Goal: Information Seeking & Learning: Learn about a topic

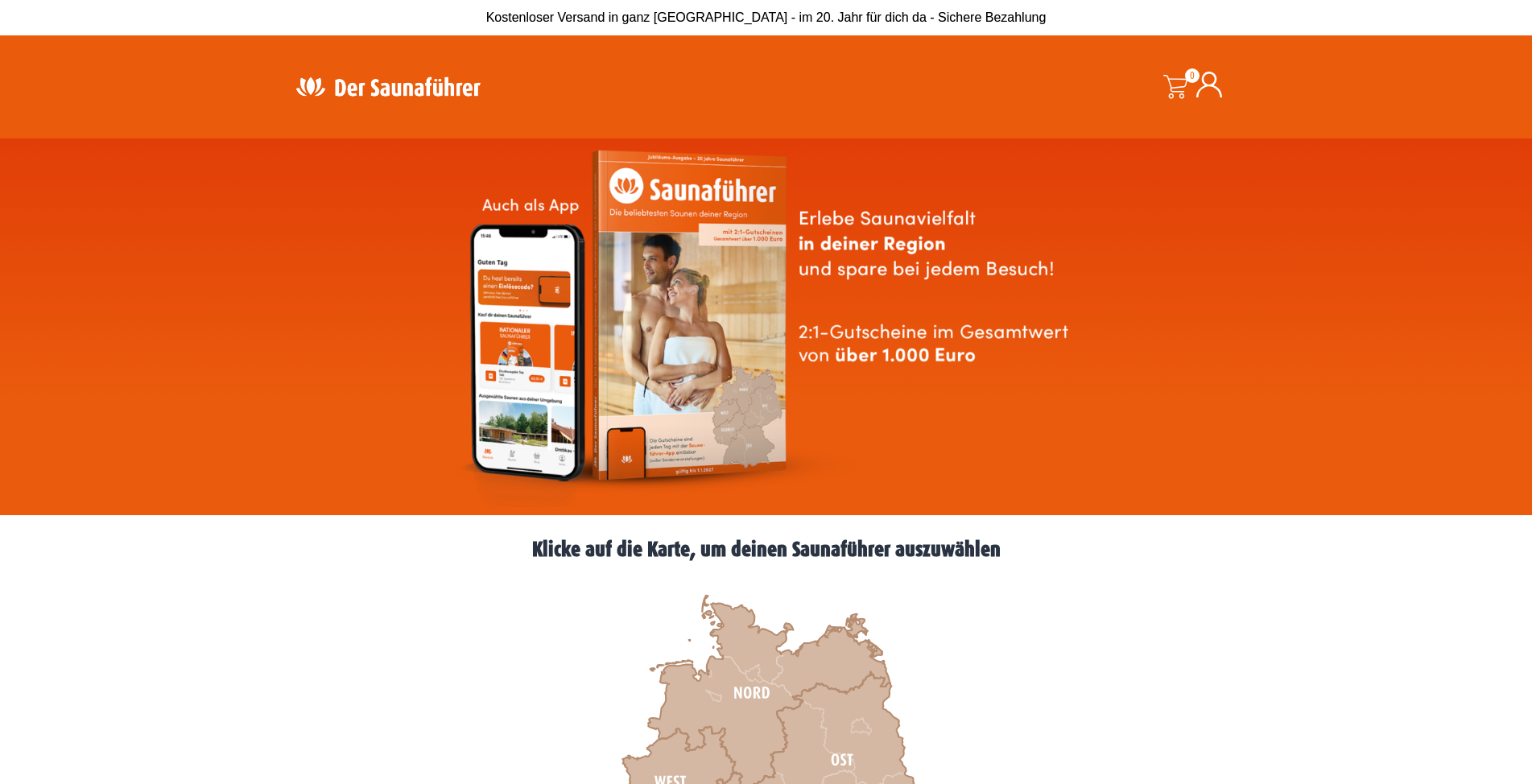
click at [1531, 70] on header "Suche 0 0,00 €" at bounding box center [766, 86] width 1532 height 103
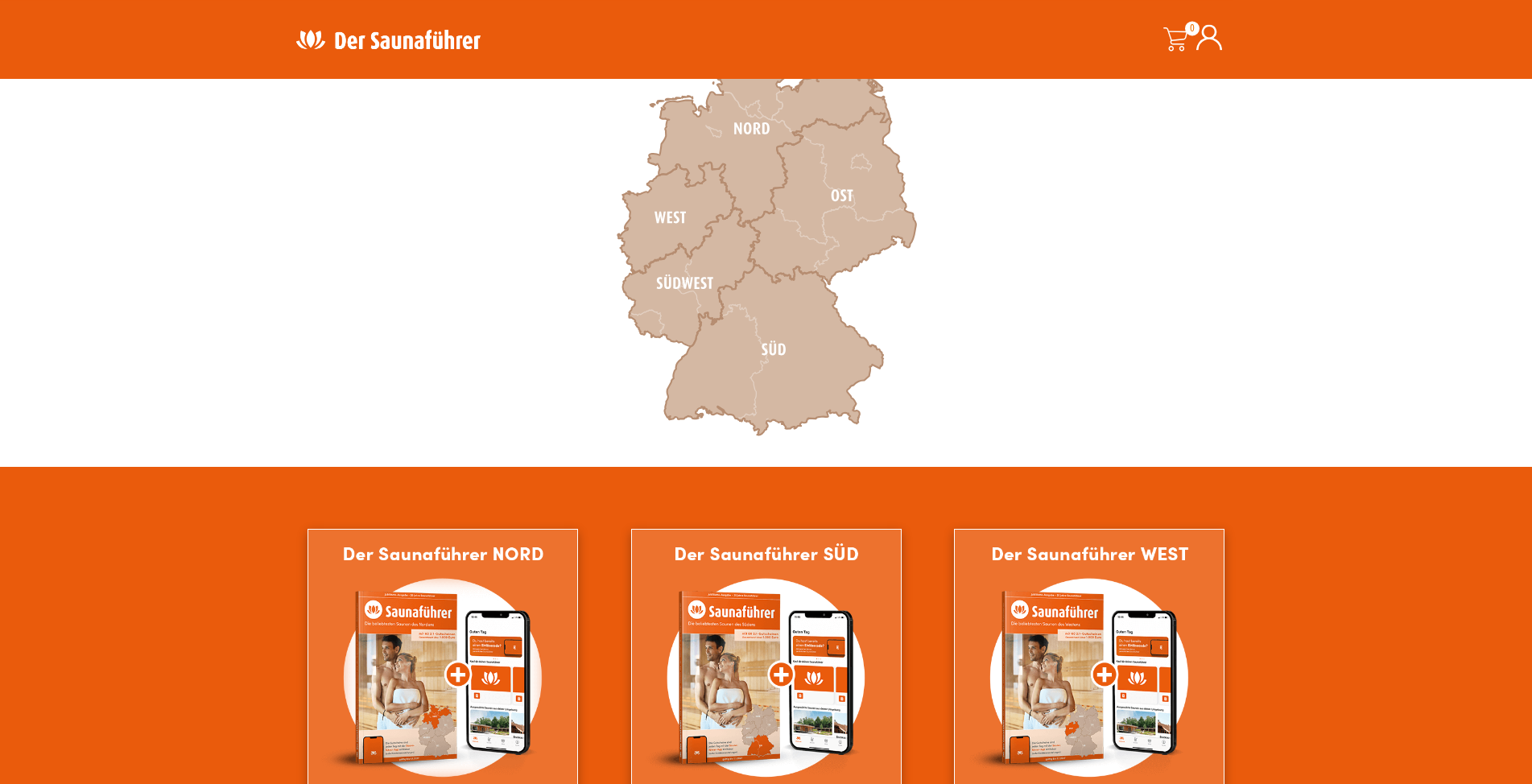
scroll to position [561, 0]
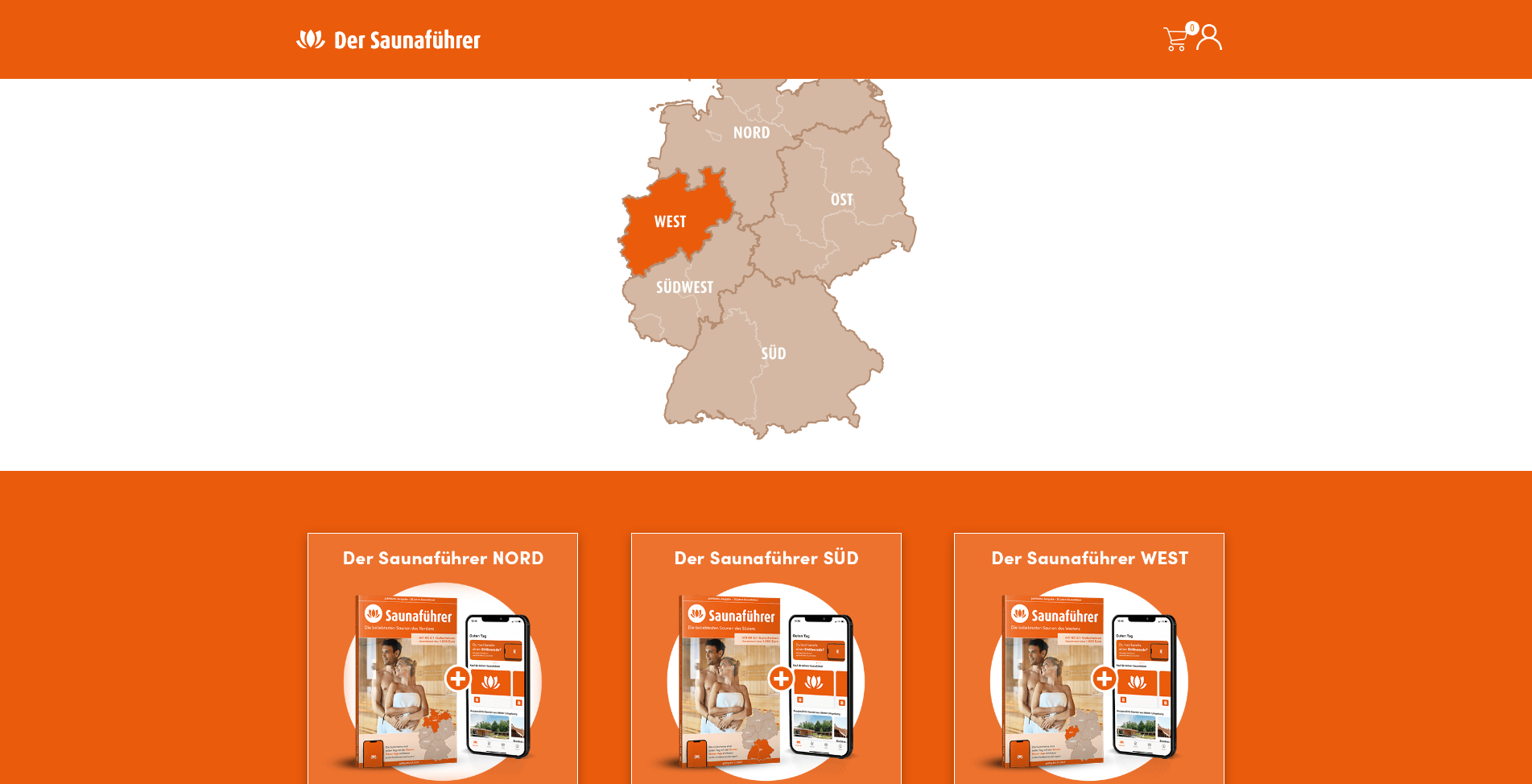
click at [667, 242] on icon at bounding box center [676, 222] width 118 height 111
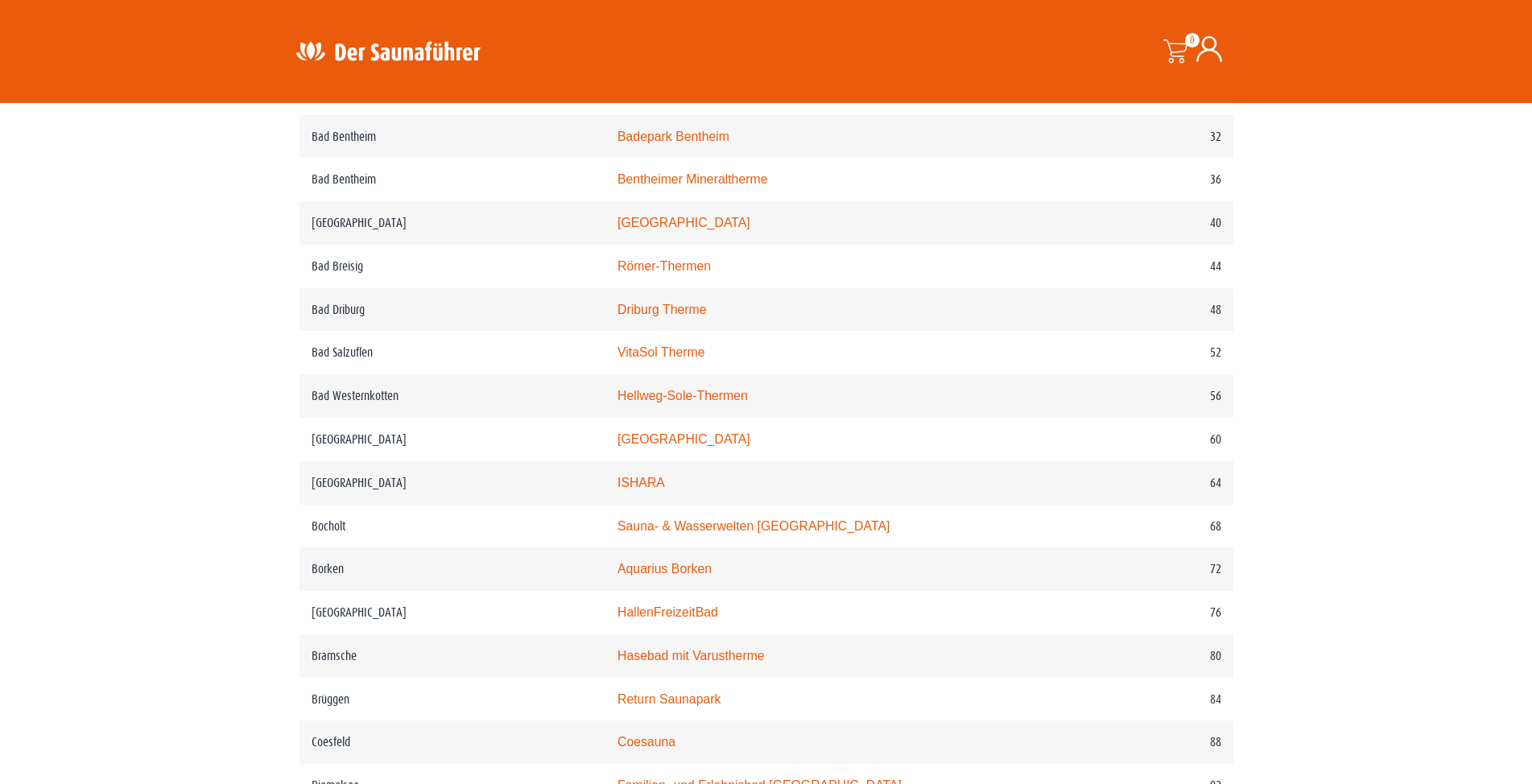
scroll to position [1084, 0]
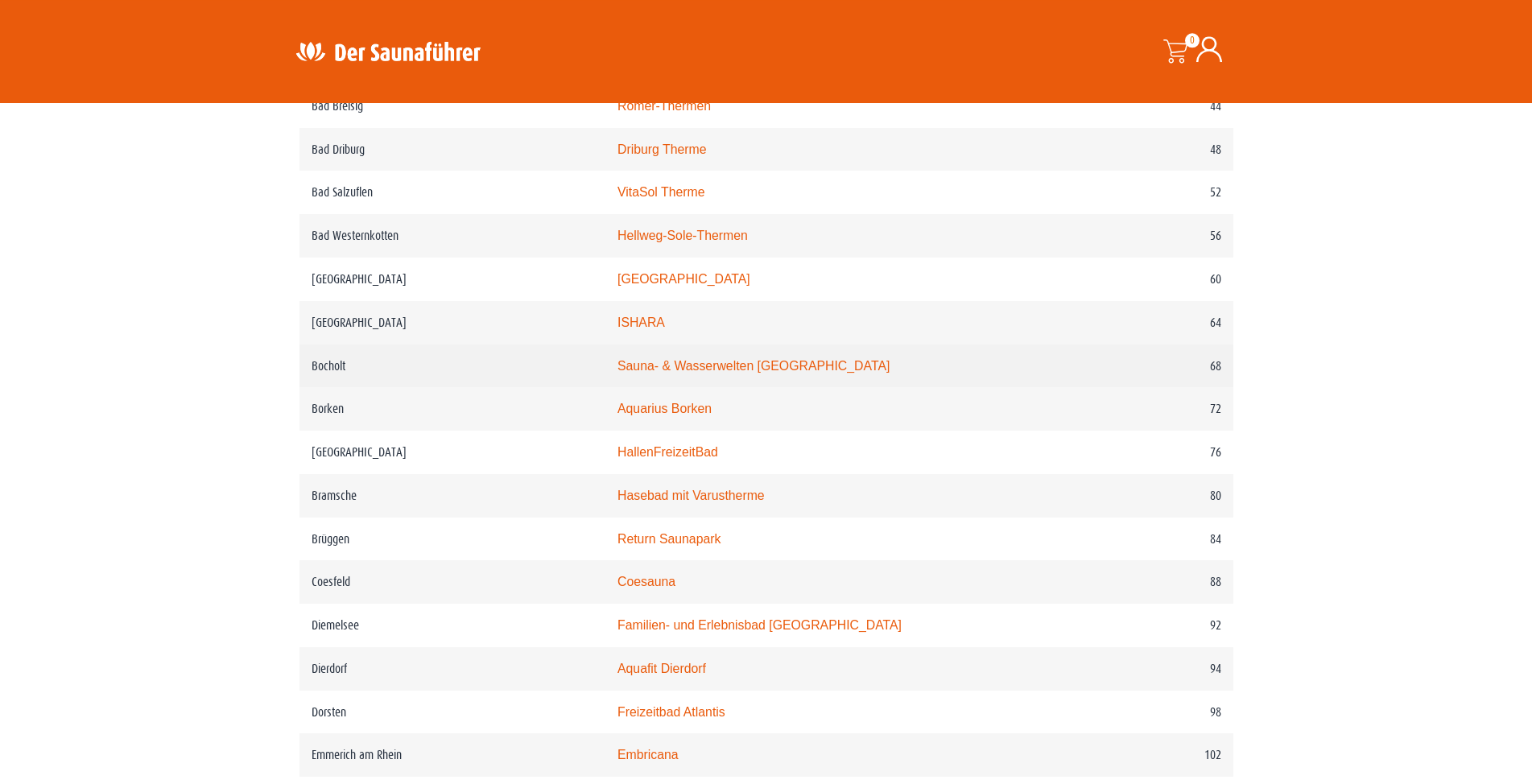
click at [708, 373] on link "Sauna- & Wasserwelten Bahia" at bounding box center [754, 366] width 272 height 13
